Goal: Task Accomplishment & Management: Manage account settings

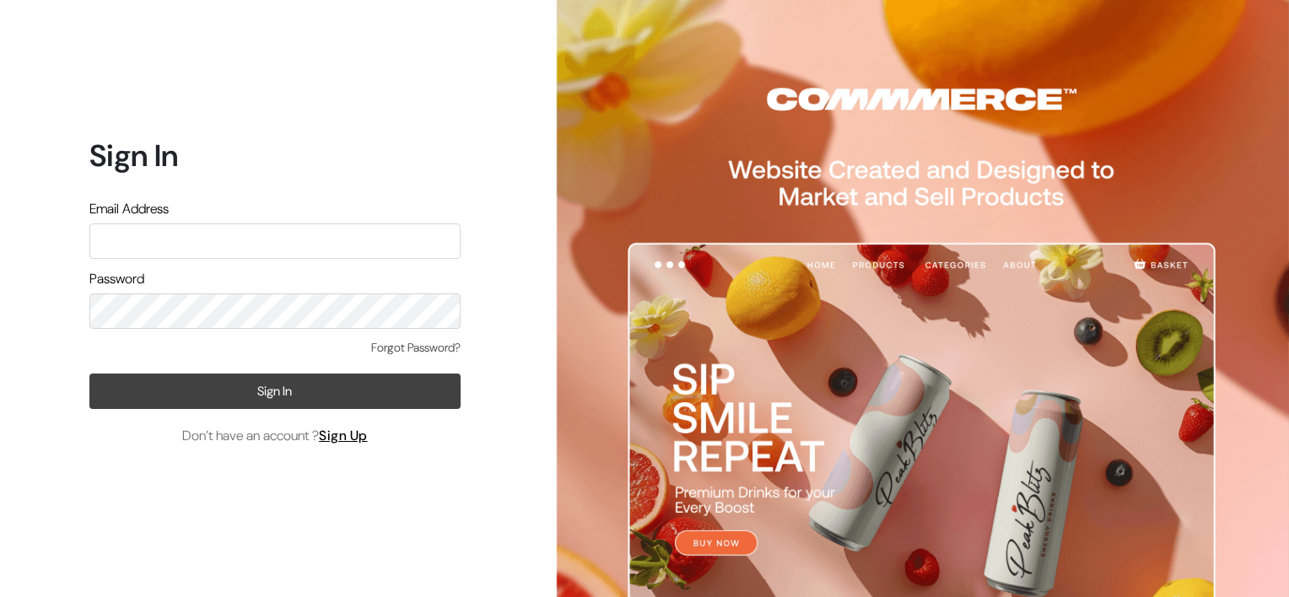
type input "[PERSON_NAME][EMAIL_ADDRESS][DOMAIN_NAME]"
click at [243, 391] on button "Sign In" at bounding box center [274, 391] width 371 height 35
type input "[PERSON_NAME][EMAIL_ADDRESS][DOMAIN_NAME]"
click at [307, 381] on button "Sign In" at bounding box center [274, 391] width 371 height 35
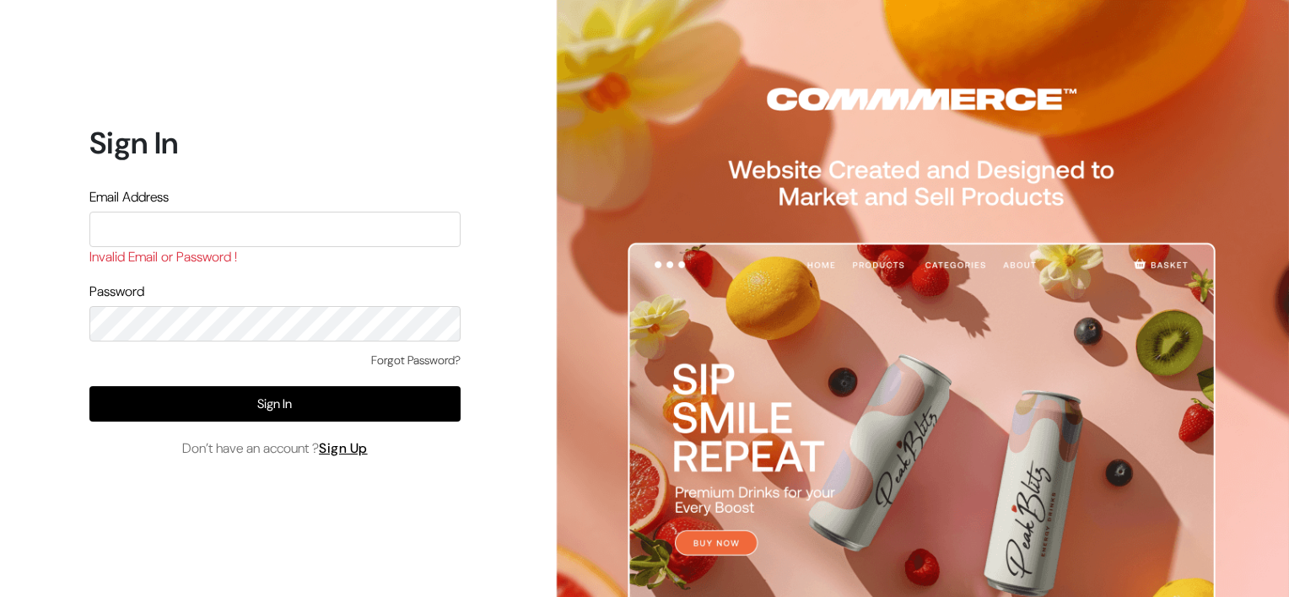
type input "[PERSON_NAME][EMAIL_ADDRESS][DOMAIN_NAME]"
click at [307, 381] on div "Forgot Password?" at bounding box center [274, 369] width 371 height 35
